Goal: Task Accomplishment & Management: Complete application form

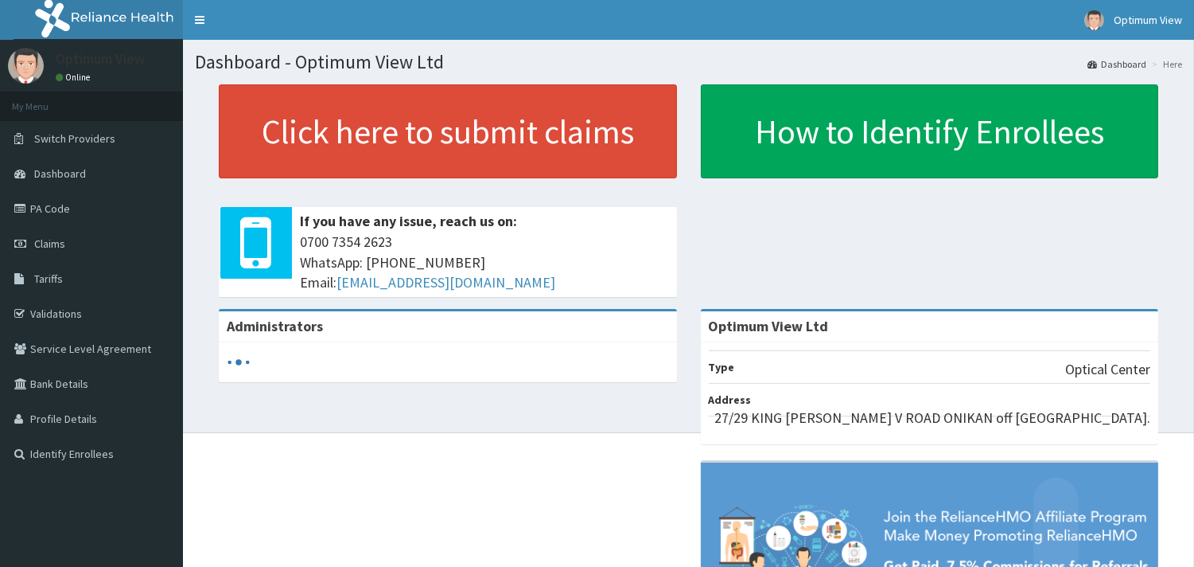
click at [57, 203] on link "PA Code" at bounding box center [91, 208] width 183 height 35
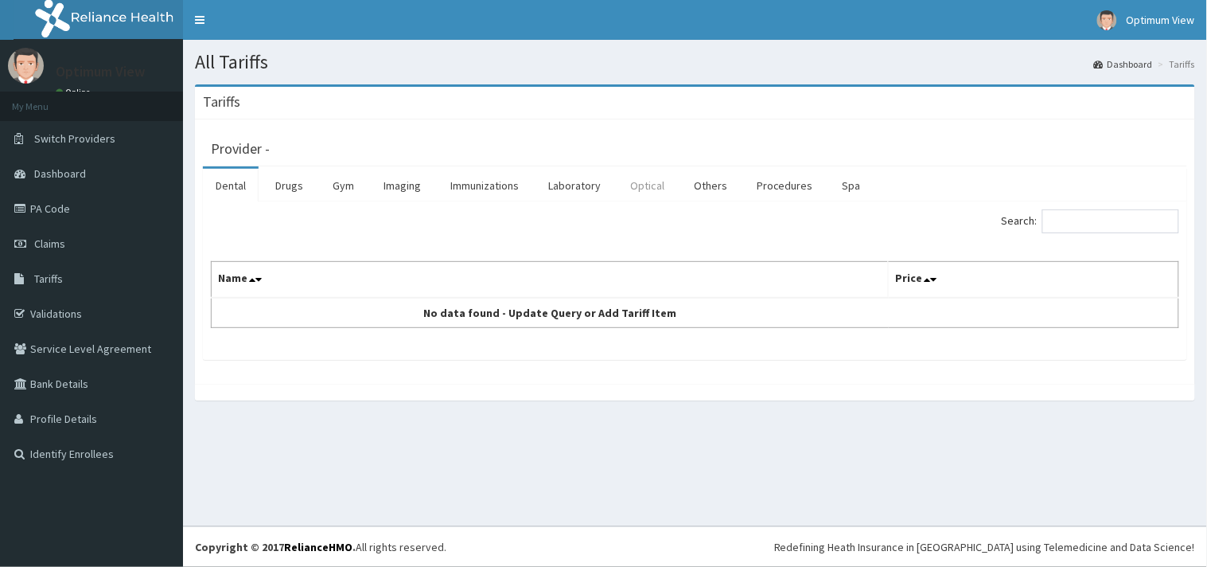
click at [653, 185] on link "Optical" at bounding box center [647, 185] width 60 height 33
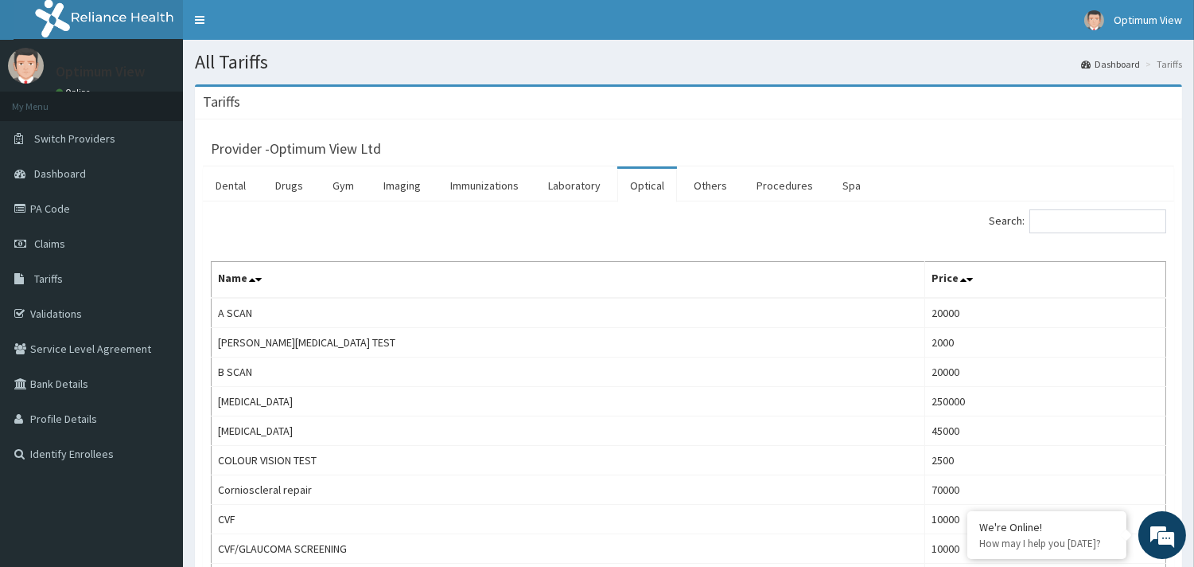
click at [649, 192] on link "Optical" at bounding box center [647, 185] width 60 height 33
click at [290, 188] on link "Drugs" at bounding box center [289, 185] width 53 height 33
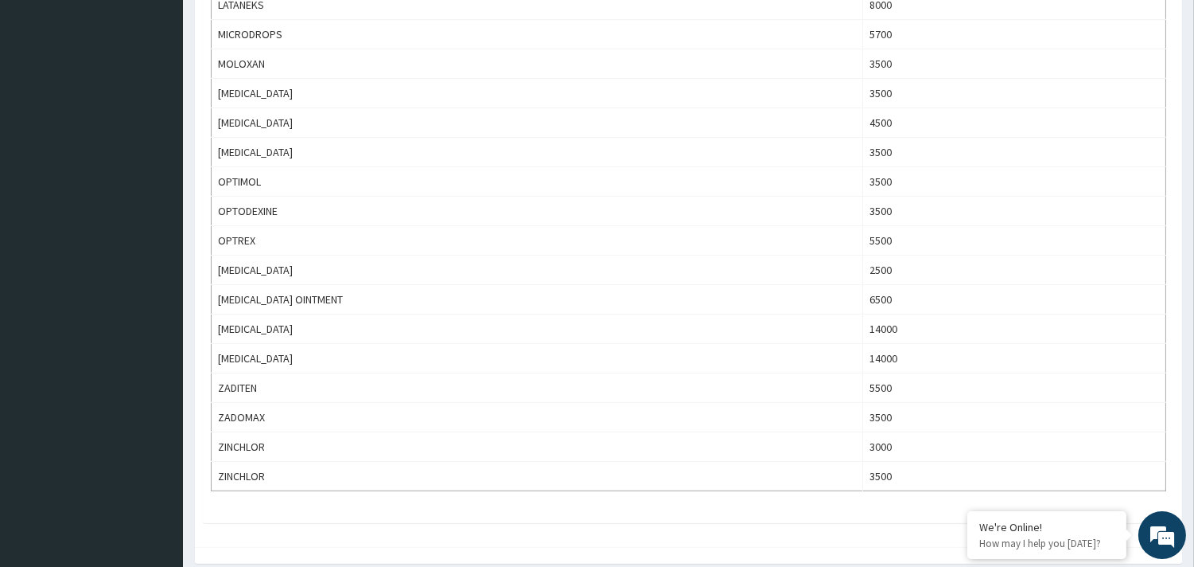
scroll to position [834, 0]
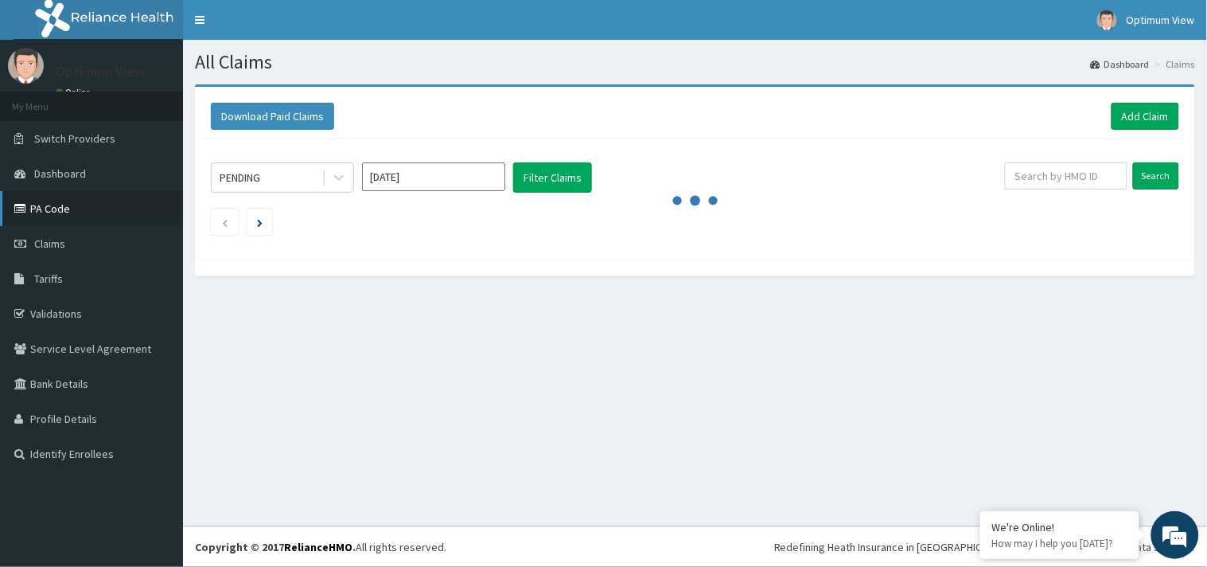
click at [51, 205] on link "PA Code" at bounding box center [91, 208] width 183 height 35
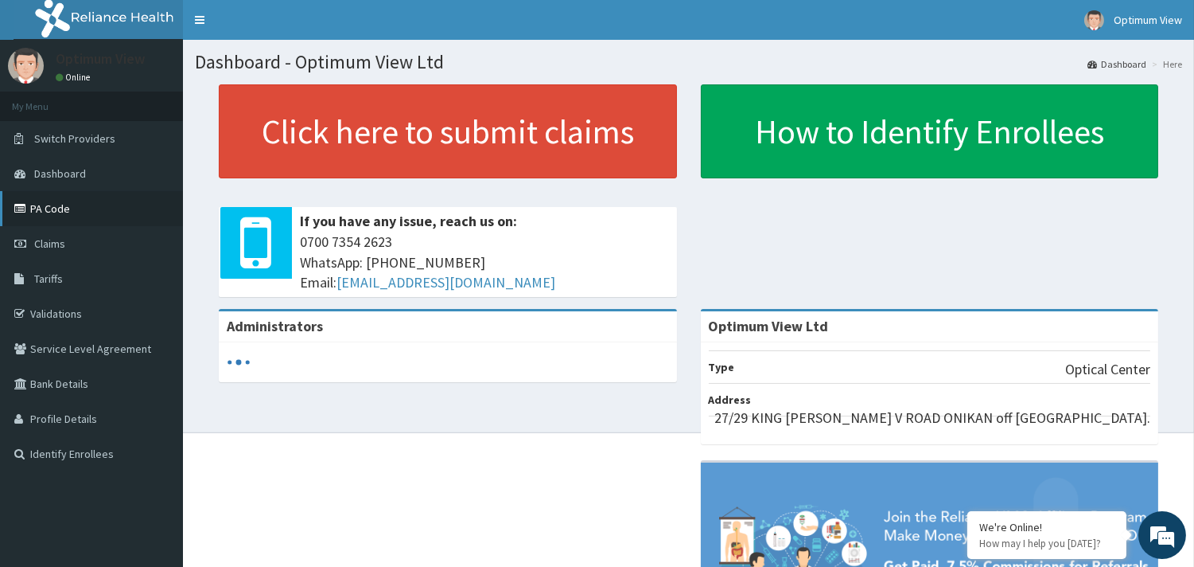
click at [57, 203] on link "PA Code" at bounding box center [91, 208] width 183 height 35
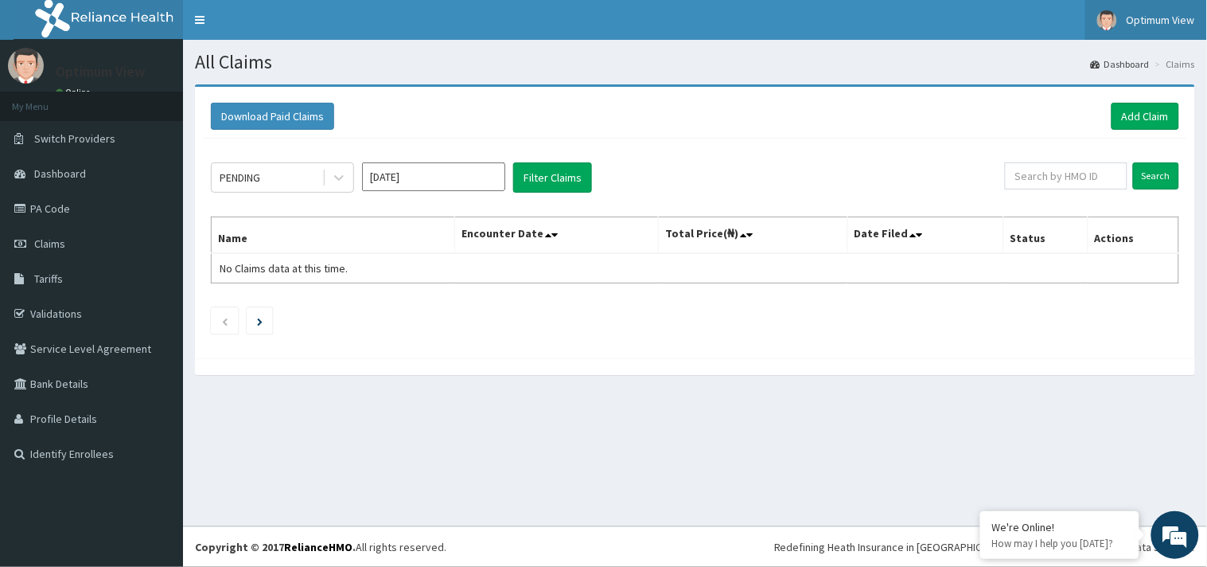
click at [1147, 18] on span "Optimum View" at bounding box center [1161, 20] width 68 height 14
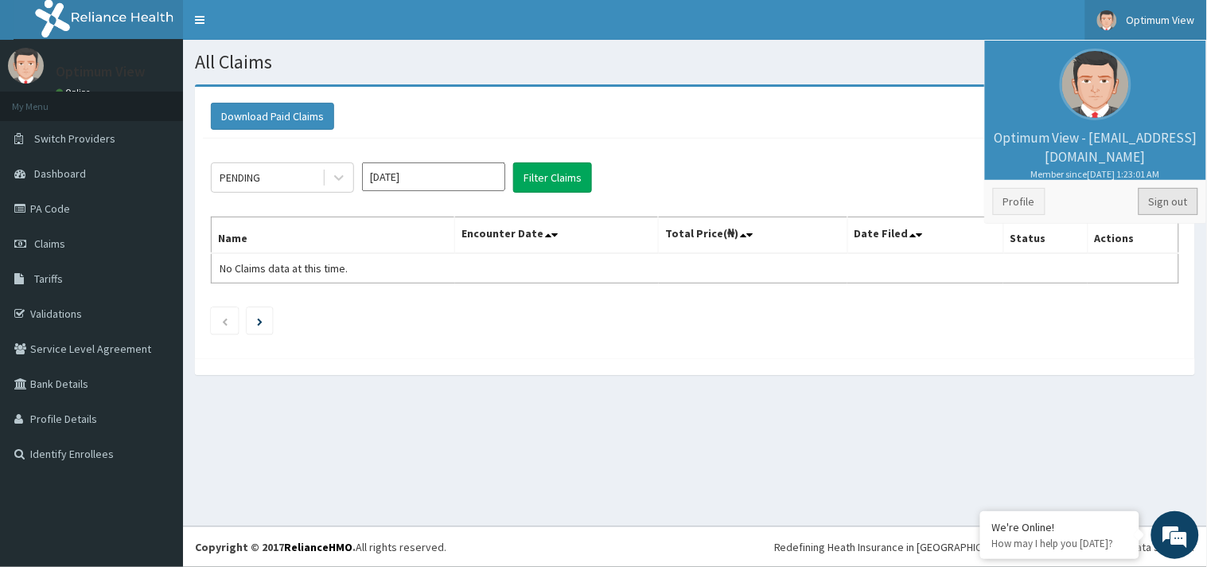
click at [1168, 200] on link "Sign out" at bounding box center [1169, 201] width 60 height 27
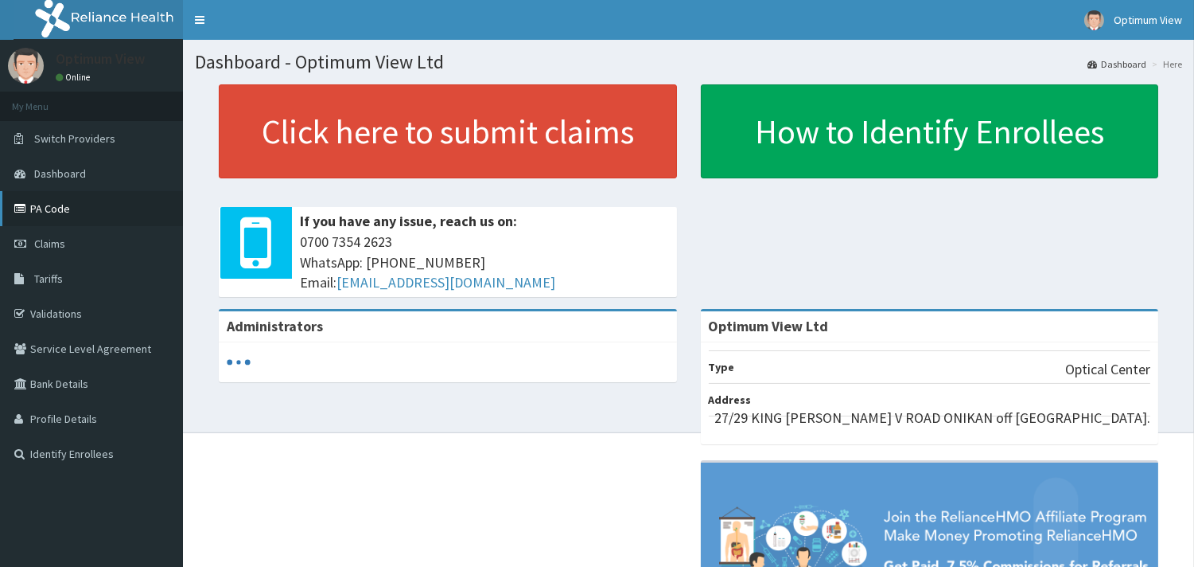
click at [73, 209] on link "PA Code" at bounding box center [91, 208] width 183 height 35
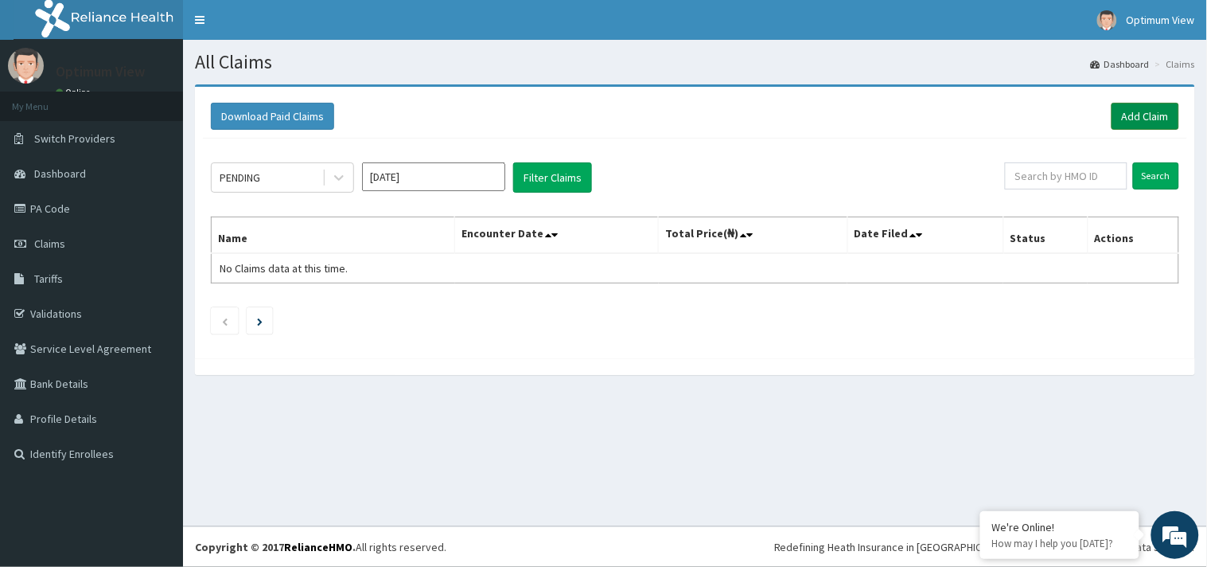
click at [1144, 117] on link "Add Claim" at bounding box center [1146, 116] width 68 height 27
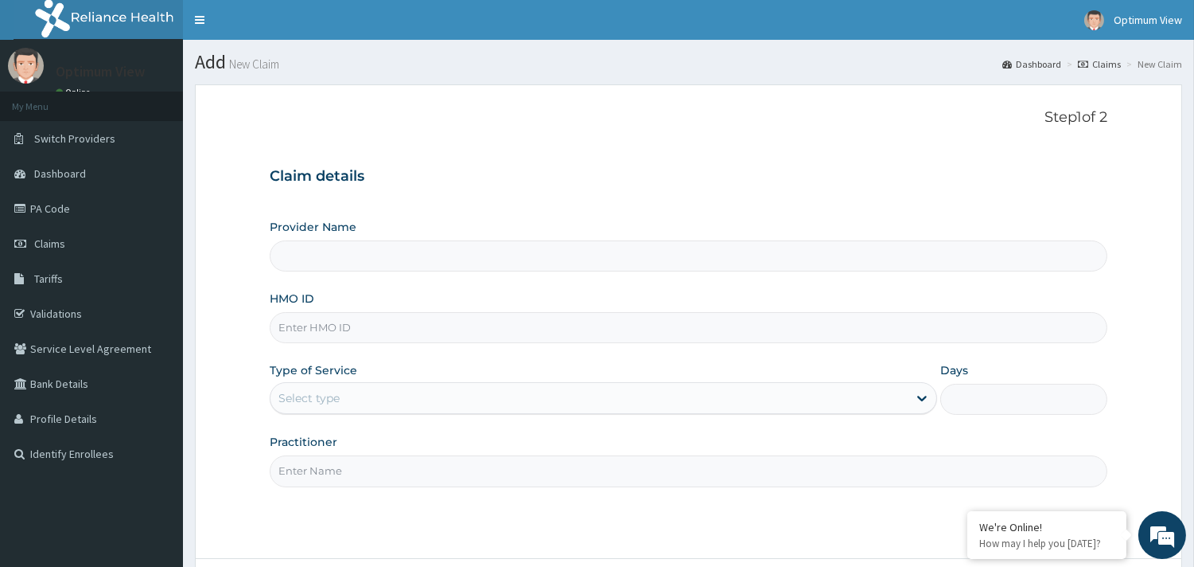
click at [337, 324] on input "HMO ID" at bounding box center [689, 327] width 838 height 31
type input "Optimum View Ltd"
click at [298, 327] on input "swg/10201/A" at bounding box center [689, 327] width 838 height 31
type input "SWG/10201/A"
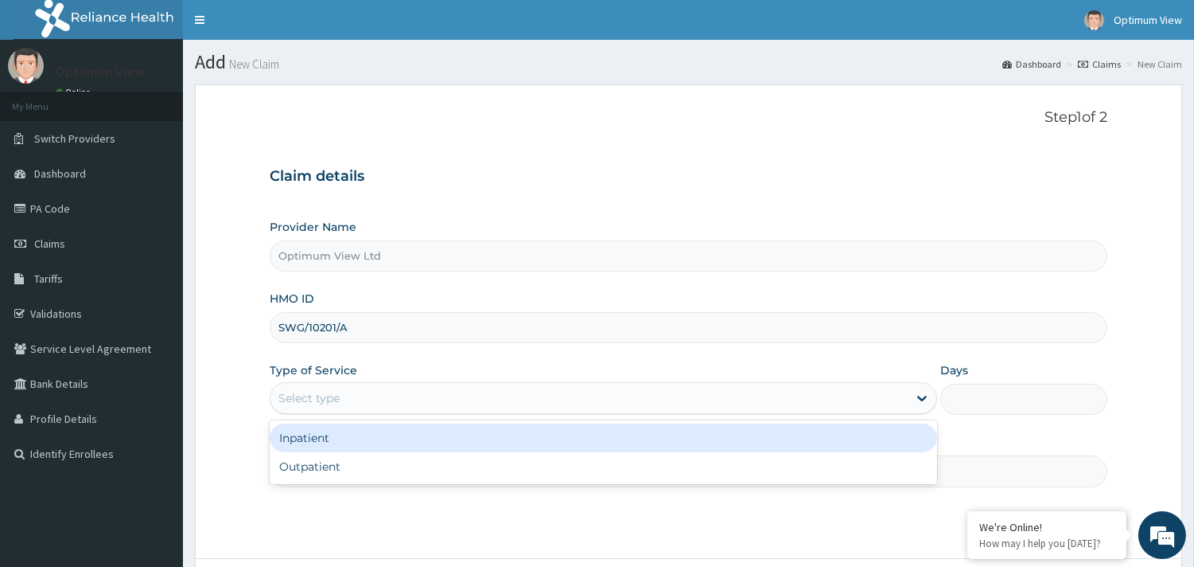
click at [390, 402] on div "Select type" at bounding box center [589, 397] width 637 height 25
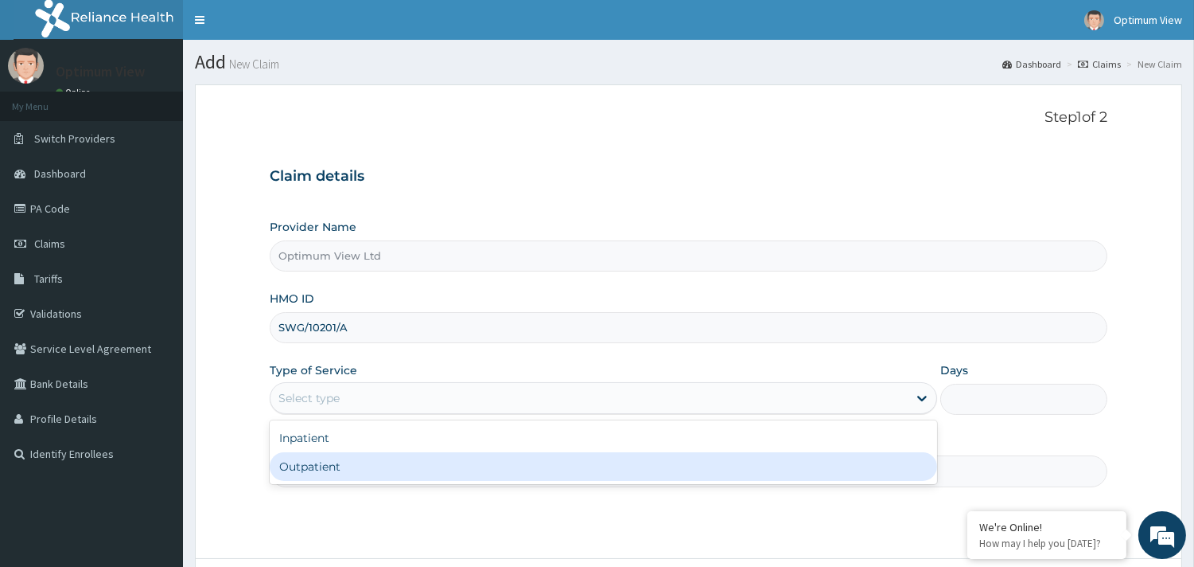
click at [322, 469] on div "Outpatient" at bounding box center [604, 466] width 668 height 29
type input "1"
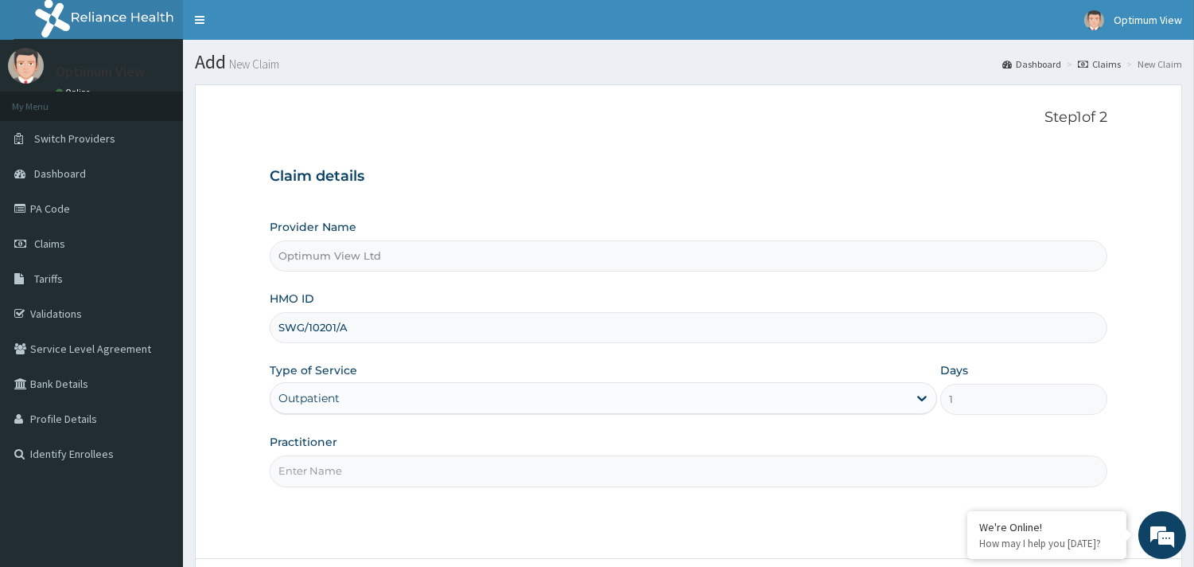
click at [781, 459] on input "Practitioner" at bounding box center [689, 470] width 838 height 31
type input "Dr Chiedu Meme"
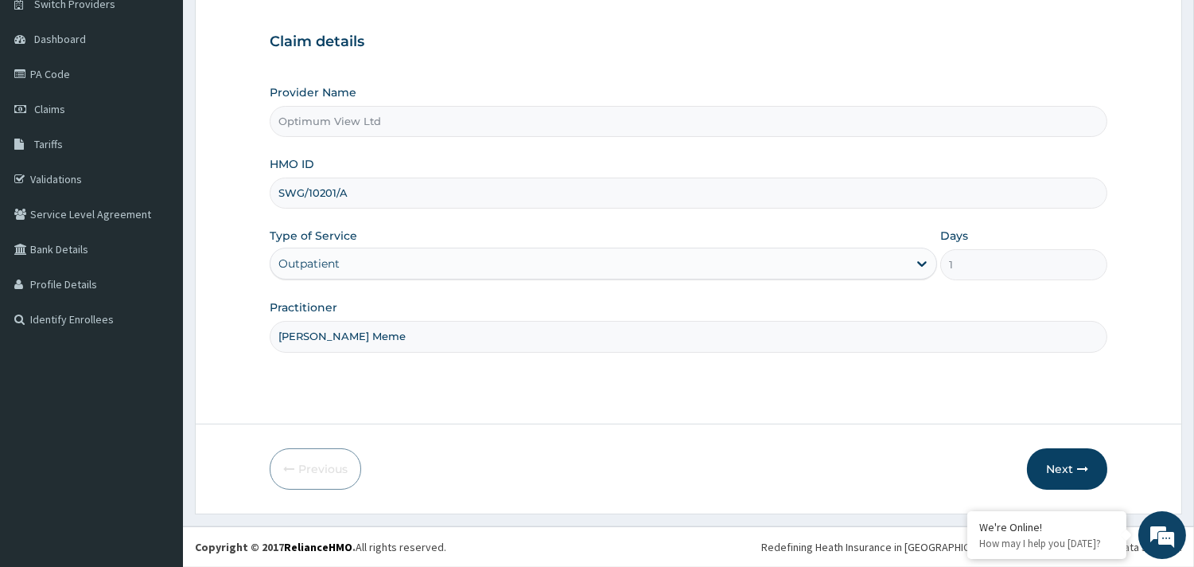
scroll to position [132, 0]
click at [1056, 473] on button "Next" at bounding box center [1067, 470] width 80 height 41
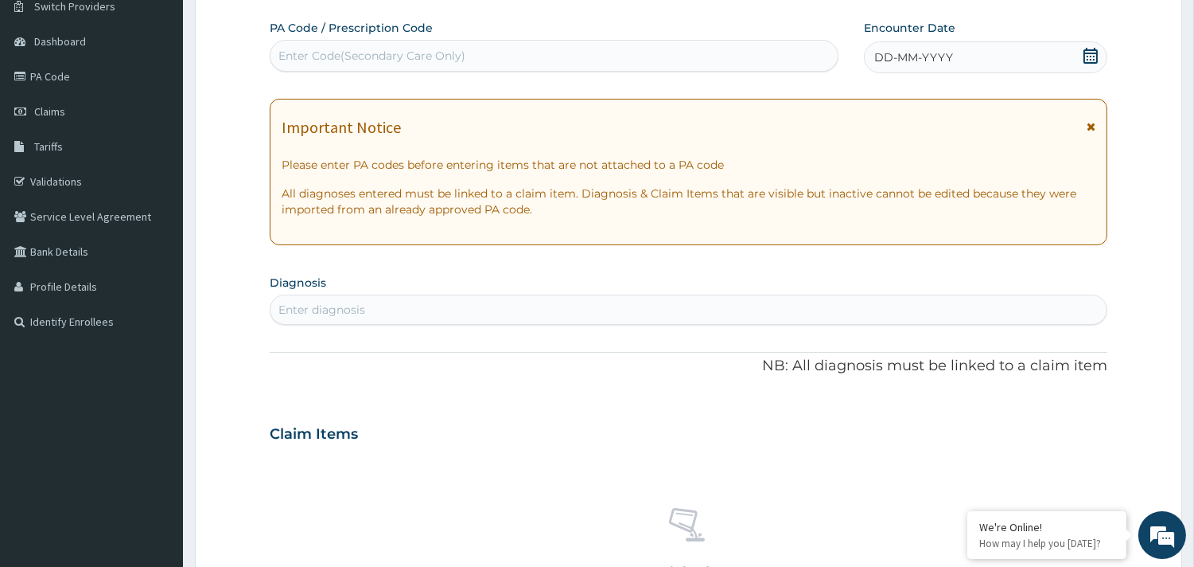
click at [407, 53] on div "Enter Code(Secondary Care Only)" at bounding box center [372, 56] width 187 height 16
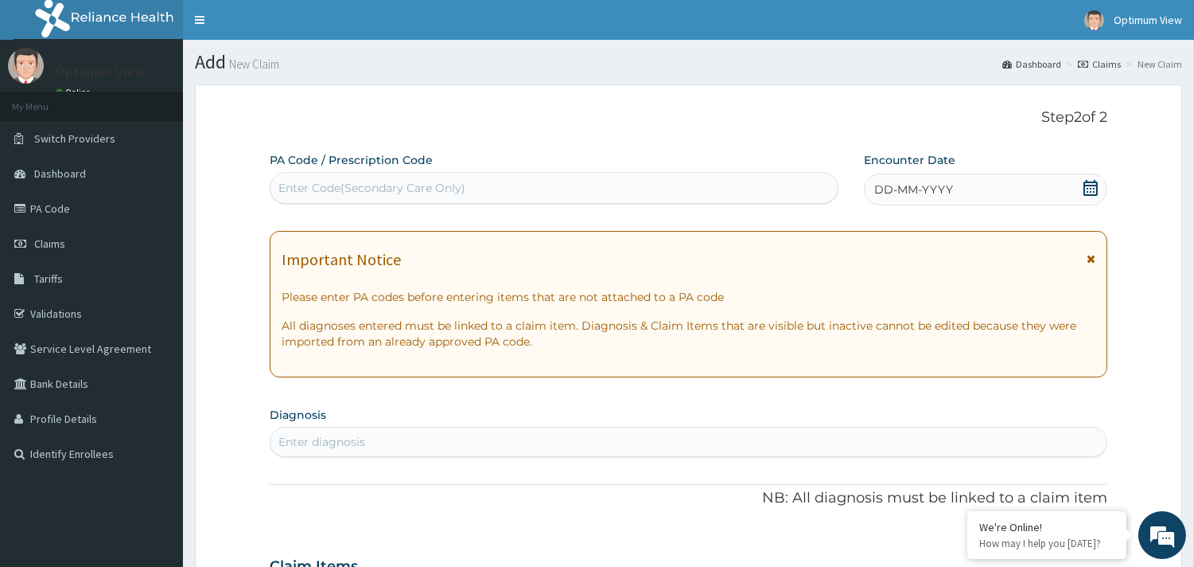
click at [385, 183] on div "Enter Code(Secondary Care Only)" at bounding box center [372, 188] width 187 height 16
paste input "PA/822666"
type input "PA/822666"
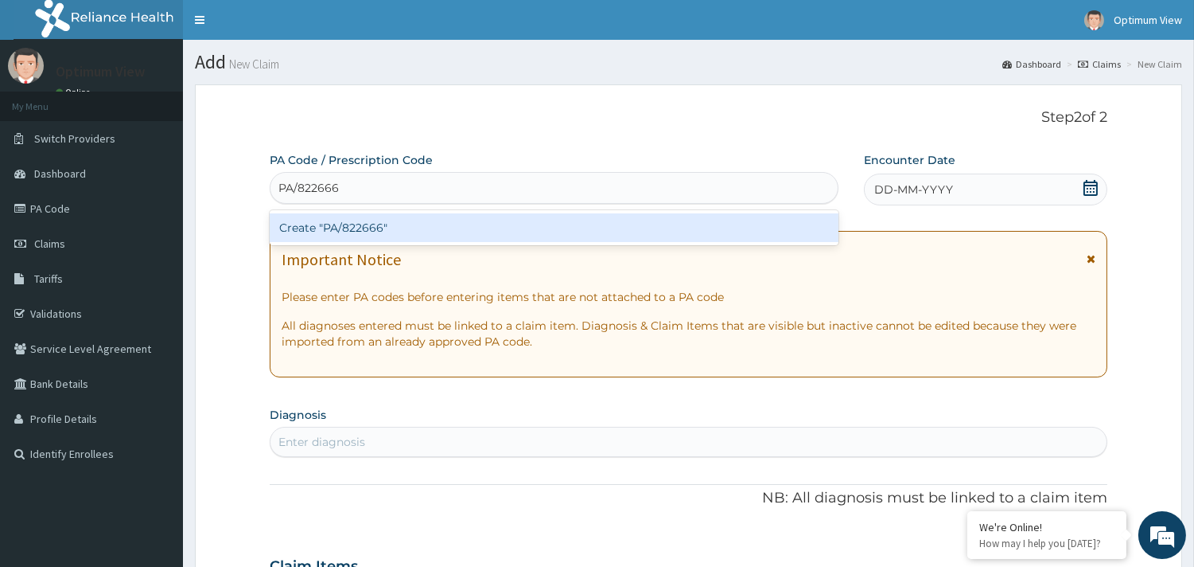
click at [352, 226] on div "Create "PA/822666"" at bounding box center [554, 227] width 569 height 29
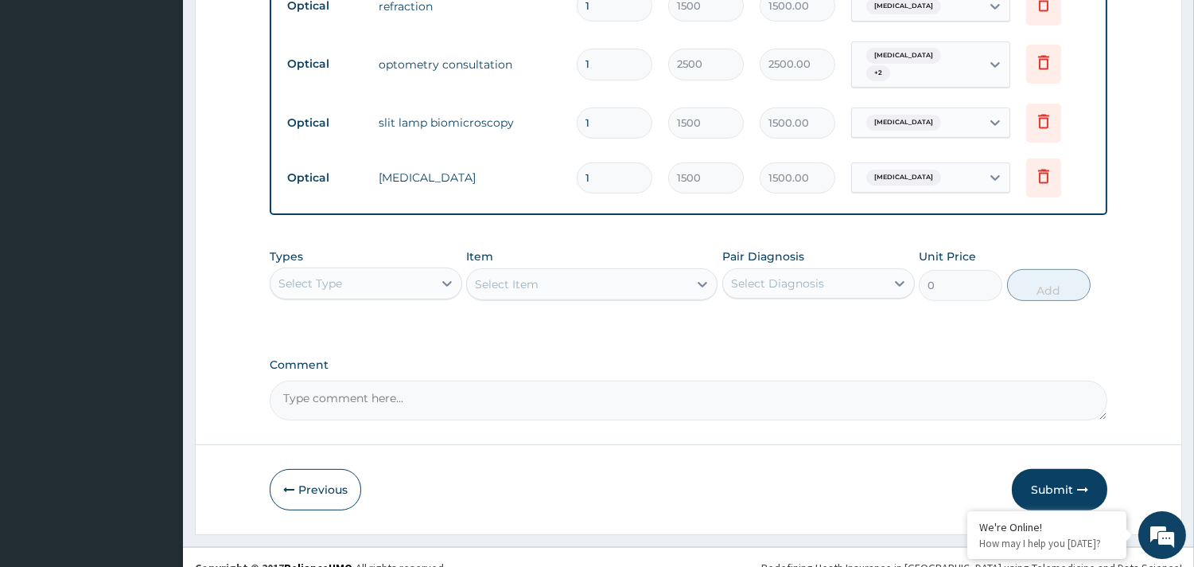
scroll to position [947, 0]
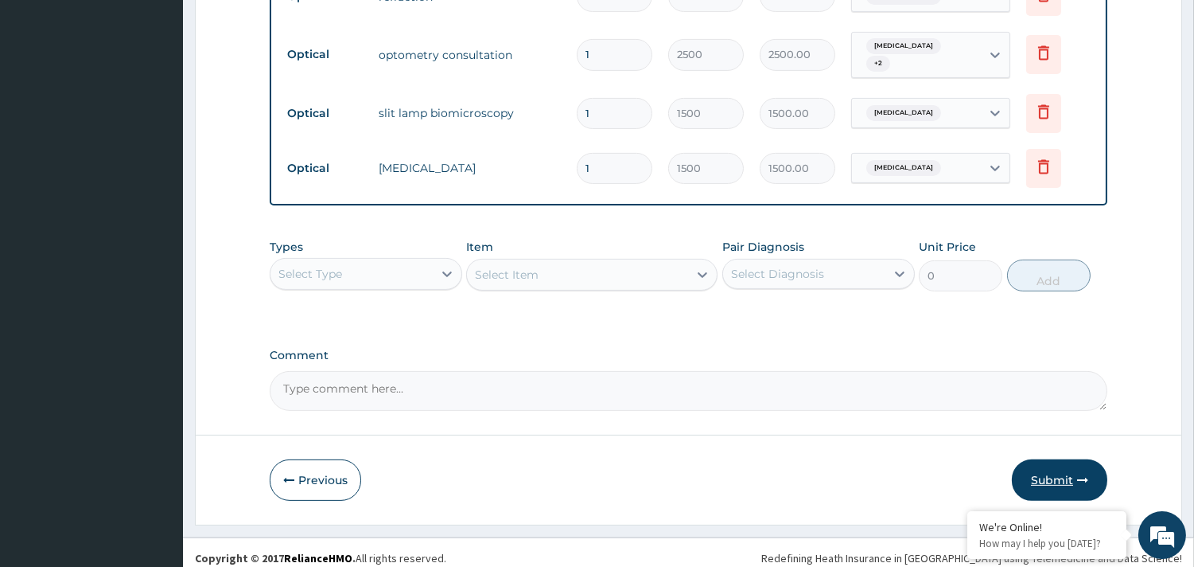
click at [1056, 466] on button "Submit" at bounding box center [1059, 479] width 95 height 41
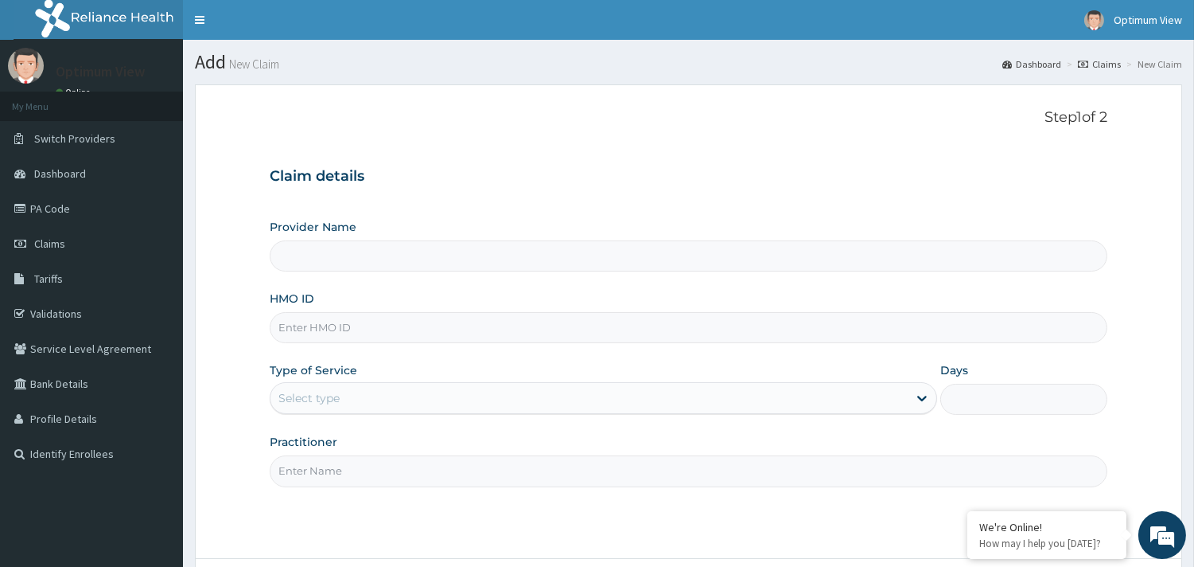
type input "Optimum View Ltd"
click at [45, 210] on link "PA Code" at bounding box center [91, 208] width 183 height 35
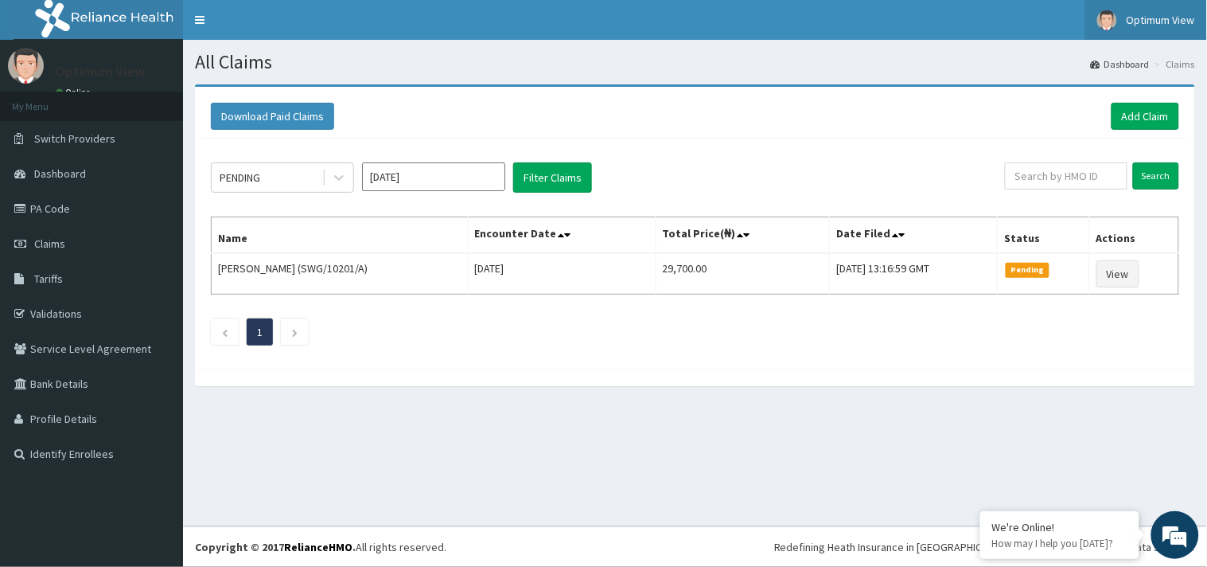
click at [1156, 21] on span "Optimum View" at bounding box center [1161, 20] width 68 height 14
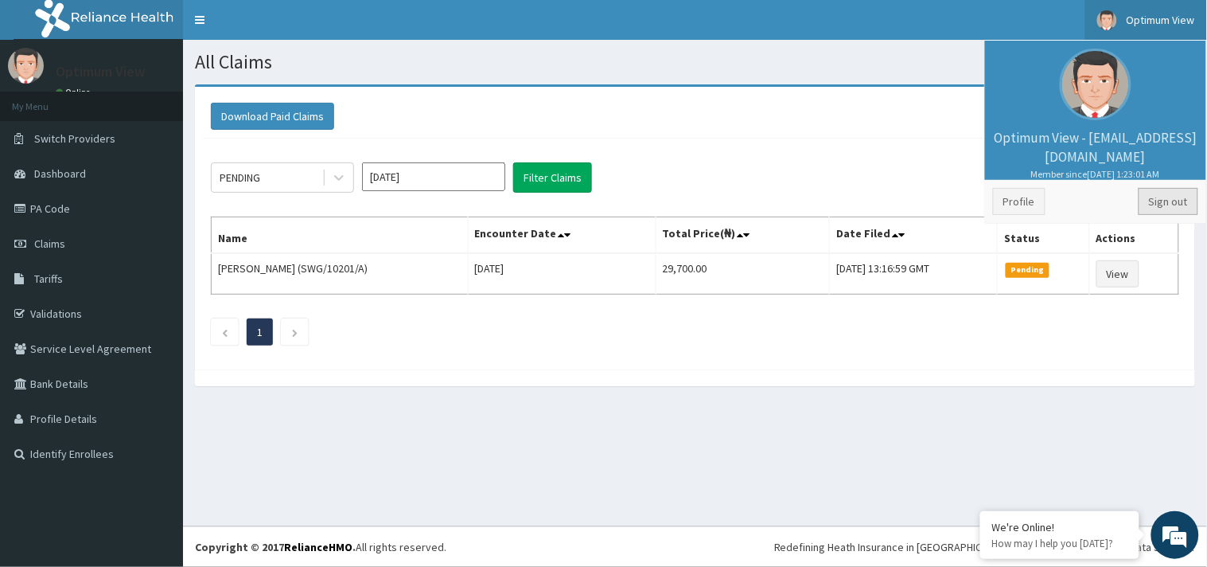
click at [1170, 199] on link "Sign out" at bounding box center [1169, 201] width 60 height 27
